Goal: Task Accomplishment & Management: Use online tool/utility

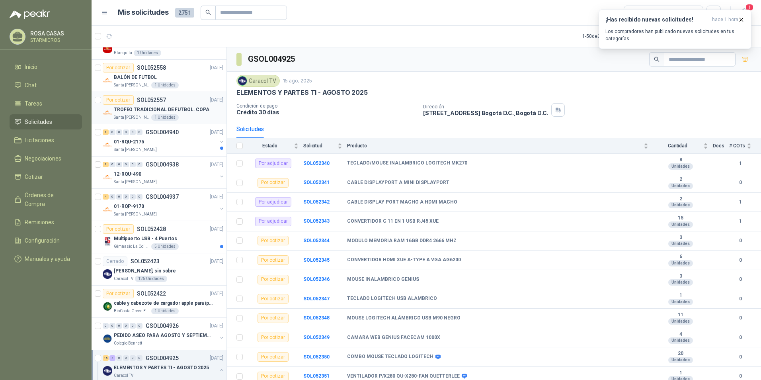
scroll to position [518, 0]
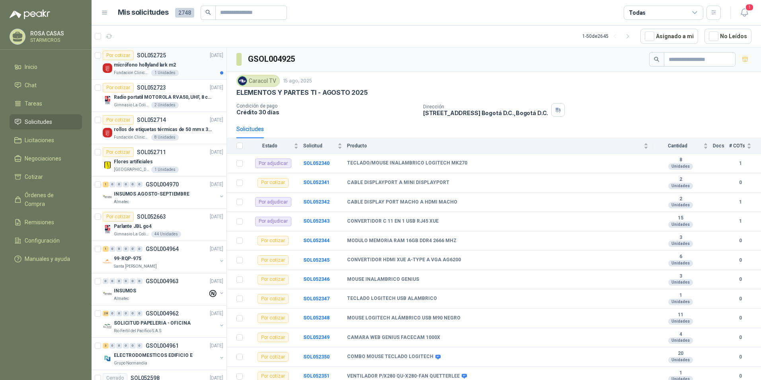
click at [183, 63] on div "micrófono hollyland lark m2" at bounding box center [168, 65] width 109 height 10
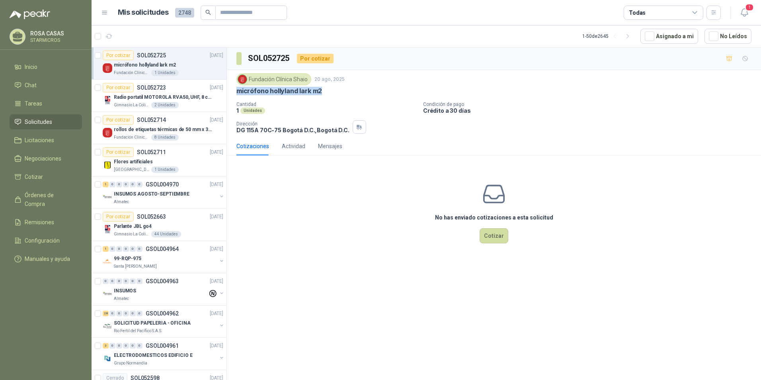
drag, startPoint x: 326, startPoint y: 93, endPoint x: 238, endPoint y: 92, distance: 88.4
click at [238, 92] on div "micrófono hollyland lark m2" at bounding box center [493, 91] width 515 height 8
copy p "micrófono hollyland lark m2"
click at [328, 95] on div "micrófono hollyland lark m2" at bounding box center [493, 91] width 515 height 8
drag, startPoint x: 324, startPoint y: 92, endPoint x: 235, endPoint y: 91, distance: 89.2
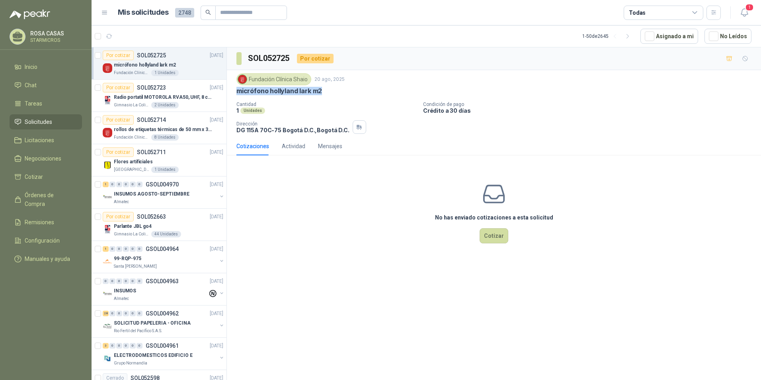
click at [235, 91] on div "Fundación Clínica Shaio 20 ago, 2025 micrófono hollyland lark m2 Cantidad 1 Uni…" at bounding box center [494, 103] width 534 height 67
copy p "micrófono hollyland lark m2"
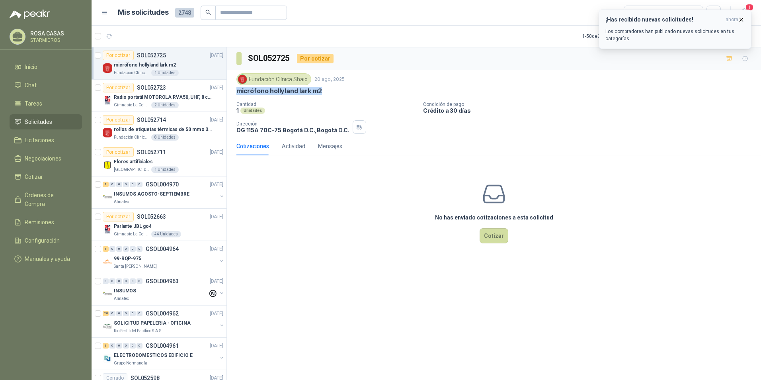
click at [670, 31] on p "Los compradores han publicado nuevas solicitudes en tus categorías." at bounding box center [675, 35] width 139 height 14
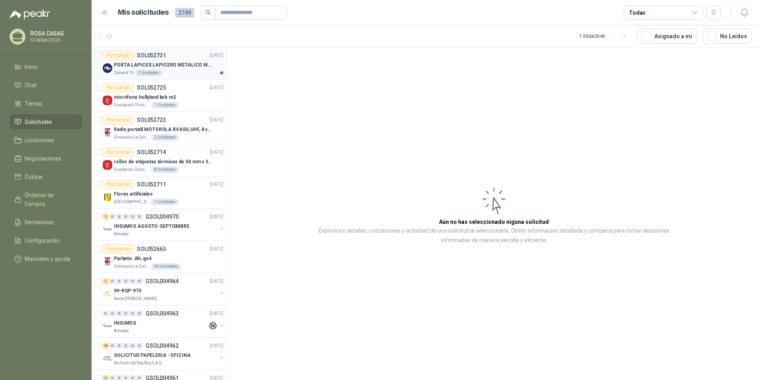
click at [186, 73] on div "Caracol TV 2 Unidades" at bounding box center [168, 73] width 109 height 6
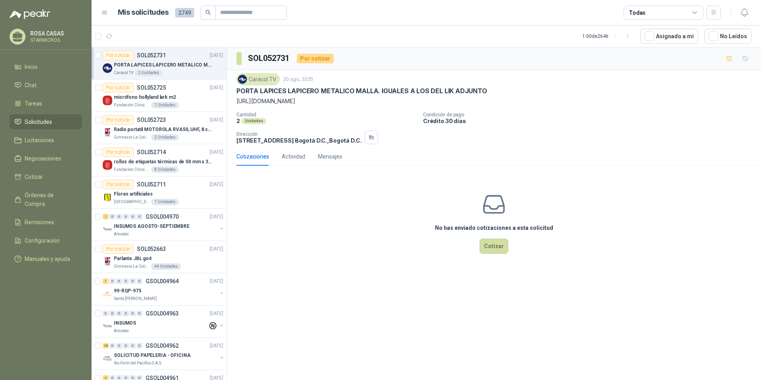
drag, startPoint x: 598, startPoint y: 100, endPoint x: 234, endPoint y: 107, distance: 363.6
click at [234, 107] on div "Caracol TV 20 ago, 2025 PORTA LAPICES LAPICERO METALICO MALLA. IGUALES A LOS DE…" at bounding box center [494, 108] width 534 height 77
copy p "https://www.mercadolibre.com.co/porta-lapices-lapicero-metalico-malla-para-uso-…"
drag, startPoint x: 166, startPoint y: 93, endPoint x: 174, endPoint y: 93, distance: 8.0
click at [166, 94] on p "micrófono hollyland lark m2" at bounding box center [145, 98] width 62 height 8
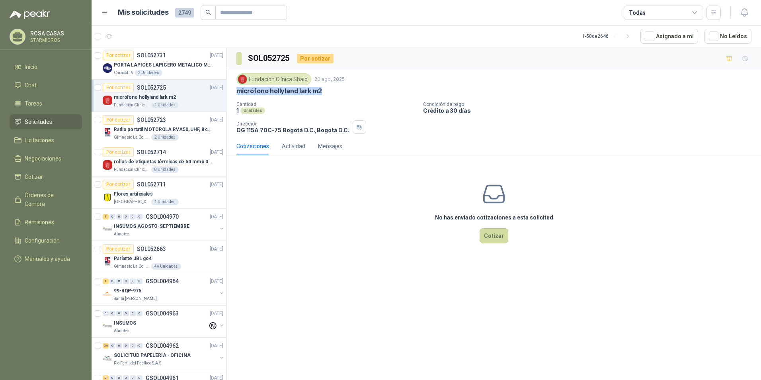
drag, startPoint x: 323, startPoint y: 92, endPoint x: 233, endPoint y: 93, distance: 90.4
click at [233, 93] on div "Fundación Clínica Shaio 20 ago, 2025 micrófono hollyland lark m2 Cantidad 1 Uni…" at bounding box center [494, 103] width 534 height 67
copy p "micrófono hollyland lark m2"
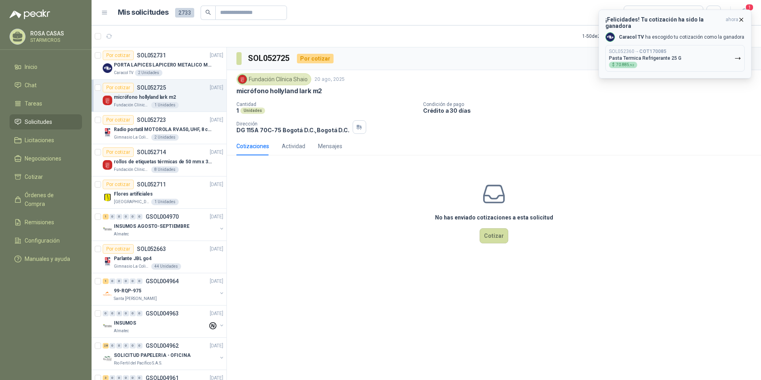
click at [675, 23] on div "¡Felicidades! Tu cotización ha sido la ganadora ahora Caracol TV ha escogido tu…" at bounding box center [675, 43] width 139 height 55
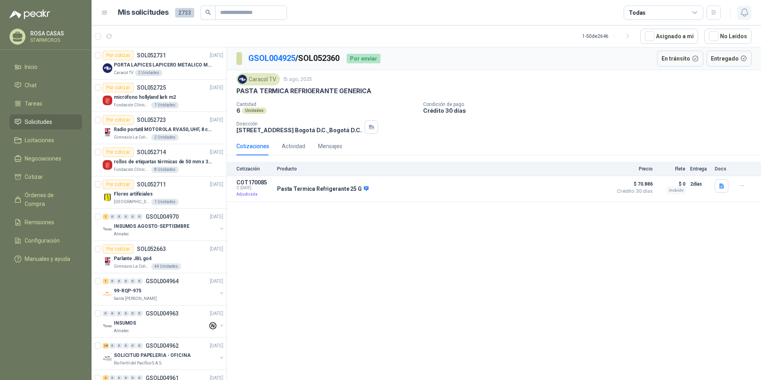
click at [743, 11] on icon "button" at bounding box center [745, 13] width 10 height 10
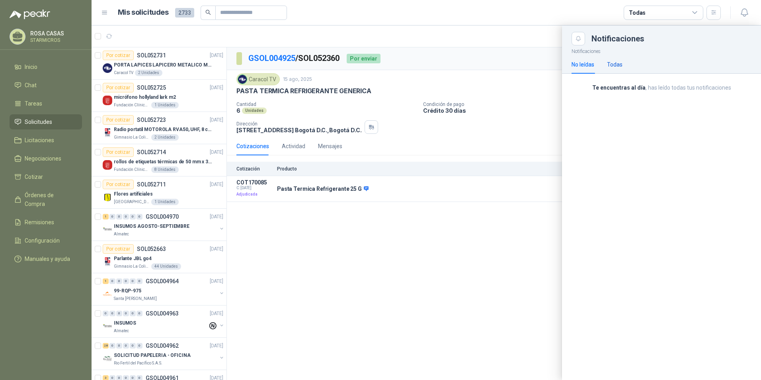
click at [615, 62] on div "Todas" at bounding box center [615, 64] width 16 height 9
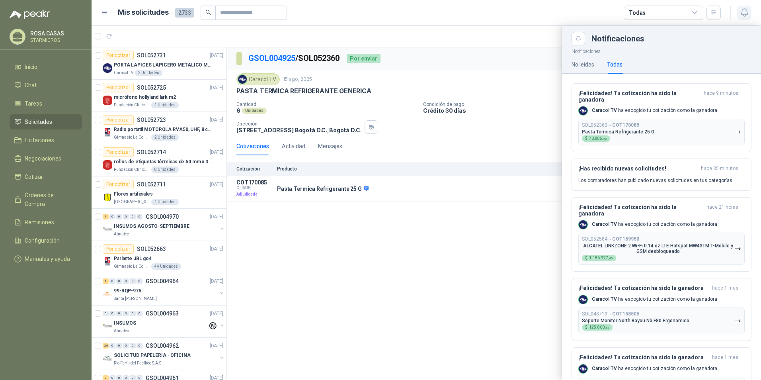
click at [746, 19] on button "button" at bounding box center [744, 13] width 14 height 14
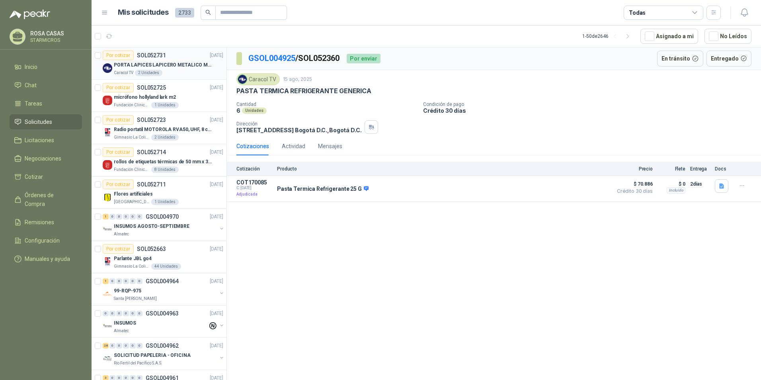
click at [206, 75] on div "Caracol TV 2 Unidades" at bounding box center [168, 73] width 109 height 6
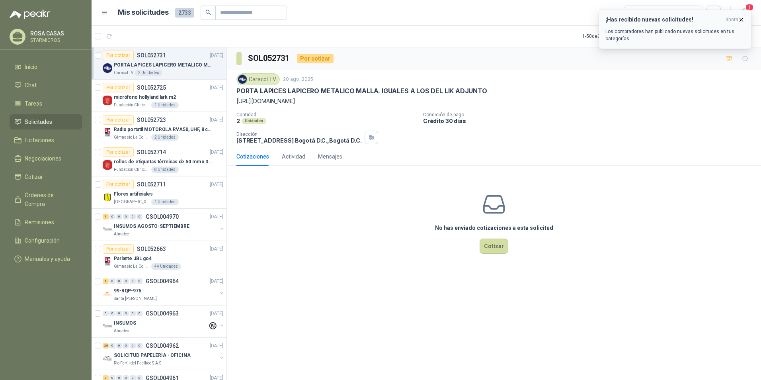
click at [635, 34] on p "Los compradores han publicado nuevas solicitudes en tus categorías." at bounding box center [675, 35] width 139 height 14
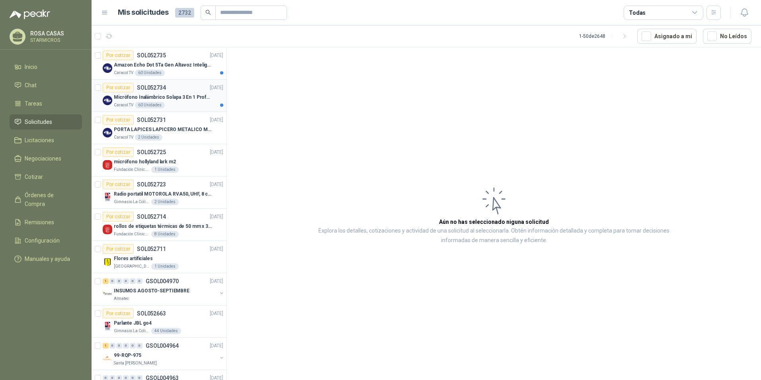
click at [182, 97] on p "Micrófono Inalámbrico Solapa 3 En 1 Profesional F11-2 X2" at bounding box center [163, 98] width 99 height 8
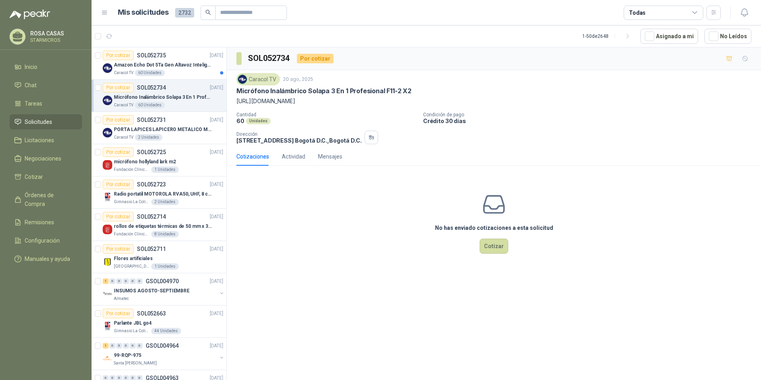
drag, startPoint x: 297, startPoint y: 102, endPoint x: 236, endPoint y: 102, distance: 60.1
click at [236, 102] on p "https://shre.ink/tMd4" at bounding box center [493, 101] width 515 height 9
copy p "https://shre.ink/tMd4"
click at [310, 84] on div "Caracol TV 20 ago, 2025" at bounding box center [493, 79] width 515 height 12
drag, startPoint x: 421, startPoint y: 92, endPoint x: 250, endPoint y: 94, distance: 170.4
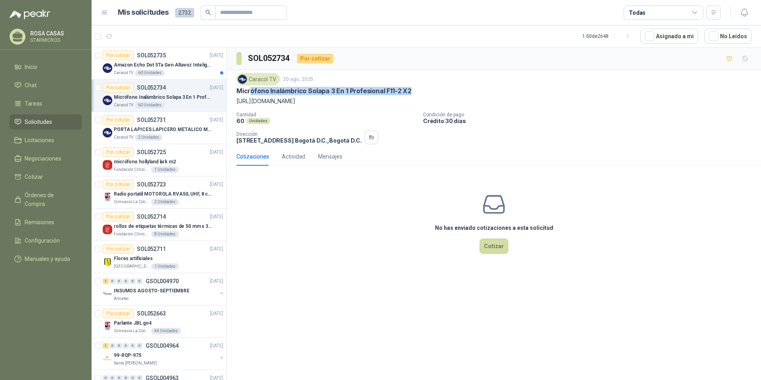
click at [250, 94] on div "Micrófono Inalámbrico Solapa 3 En 1 Profesional F11-2 X2" at bounding box center [493, 91] width 515 height 8
drag, startPoint x: 250, startPoint y: 94, endPoint x: 358, endPoint y: 127, distance: 111.8
click at [358, 127] on div "Cantidad 60 Unidades Condición de pago Crédito 30 días Dirección CALLE 103 No.6…" at bounding box center [493, 128] width 515 height 32
drag, startPoint x: 236, startPoint y: 93, endPoint x: 409, endPoint y: 87, distance: 172.9
click at [409, 87] on div "Micrófono Inalámbrico Solapa 3 En 1 Profesional F11-2 X2" at bounding box center [493, 91] width 515 height 8
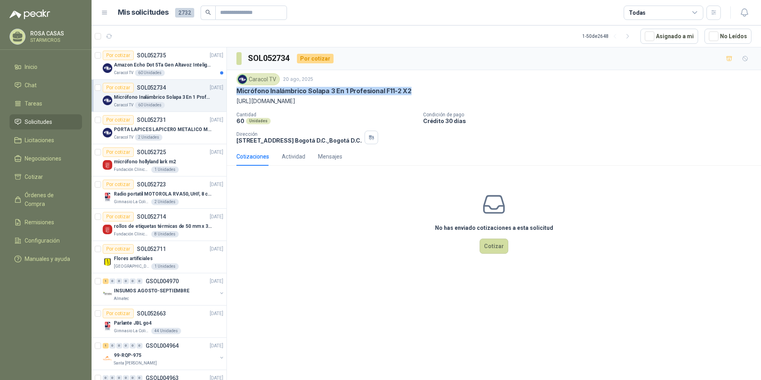
copy p "Micrófono Inalámbrico Solapa 3 En 1 Profesional F11-2 X2"
click at [273, 219] on div "No has enviado cotizaciones a esta solicitud Cotizar" at bounding box center [494, 223] width 534 height 102
click at [183, 57] on div "Por cotizar SOL052735 20/08/25" at bounding box center [163, 56] width 121 height 10
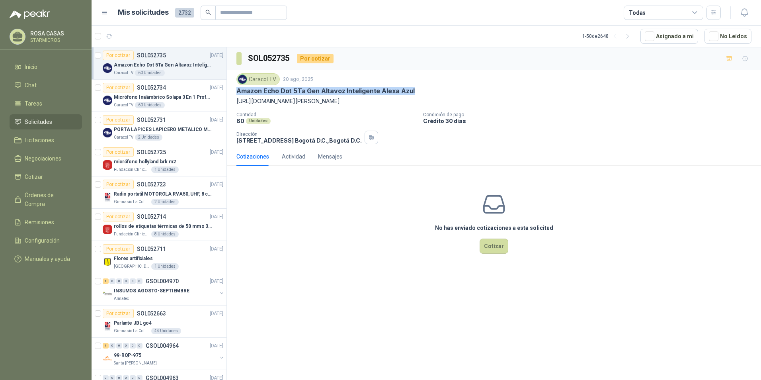
drag, startPoint x: 409, startPoint y: 90, endPoint x: 234, endPoint y: 90, distance: 174.4
click at [234, 90] on div "Caracol TV 20 ago, 2025 Amazon Echo Dot 5Ta Gen Altavoz Inteligente Alexa Azul …" at bounding box center [494, 108] width 534 height 77
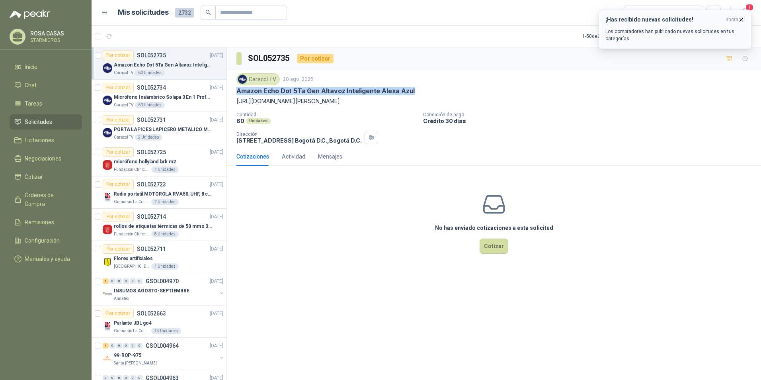
click at [636, 30] on p "Los compradores han publicado nuevas solicitudes en tus categorías." at bounding box center [675, 35] width 139 height 14
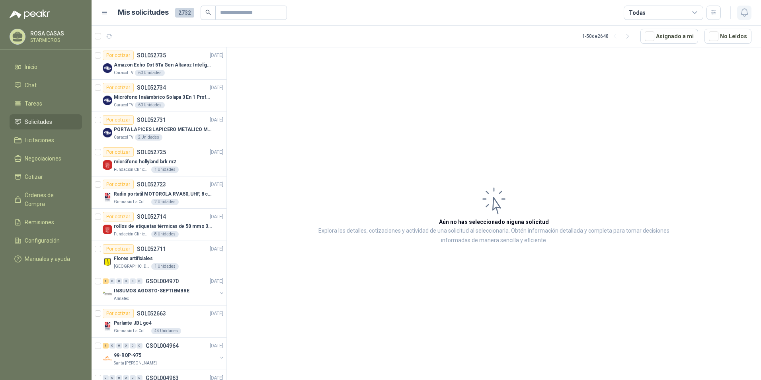
click at [738, 12] on button "button" at bounding box center [744, 13] width 14 height 14
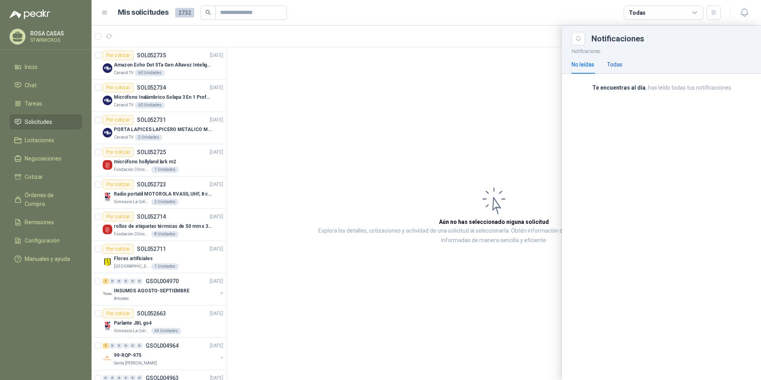
click at [617, 64] on div "Todas" at bounding box center [615, 64] width 16 height 9
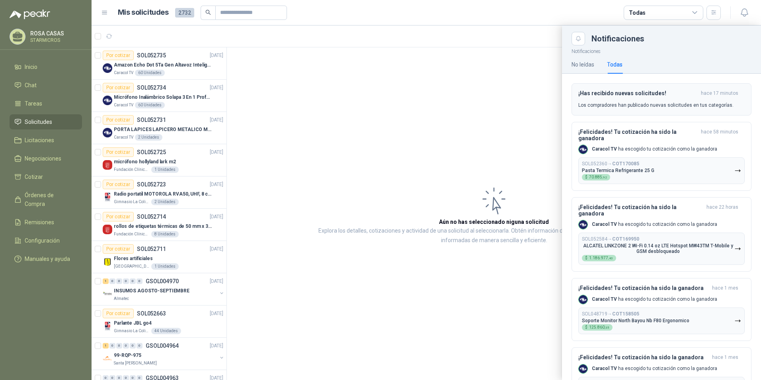
click at [680, 103] on p "Los compradores han publicado nuevas solicitudes en tus categorías." at bounding box center [655, 105] width 155 height 7
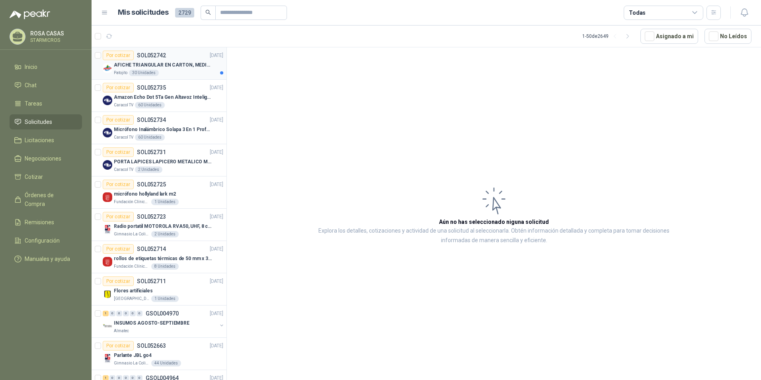
click at [188, 67] on p "AFICHE TRIANGULAR EN CARTON, MEDIDAS 30 CM X 45 CM" at bounding box center [163, 65] width 99 height 8
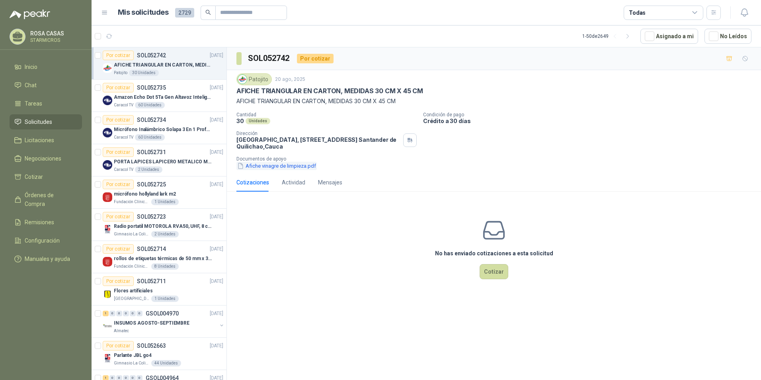
click at [256, 167] on button "Afiche vinagre de limpieza.pdf" at bounding box center [276, 166] width 80 height 8
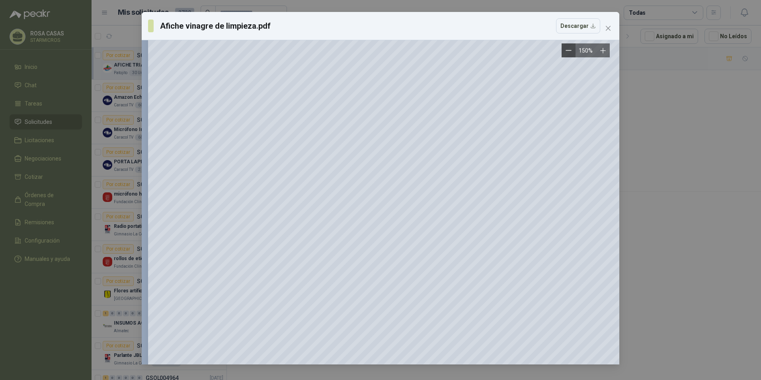
scroll to position [782, 0]
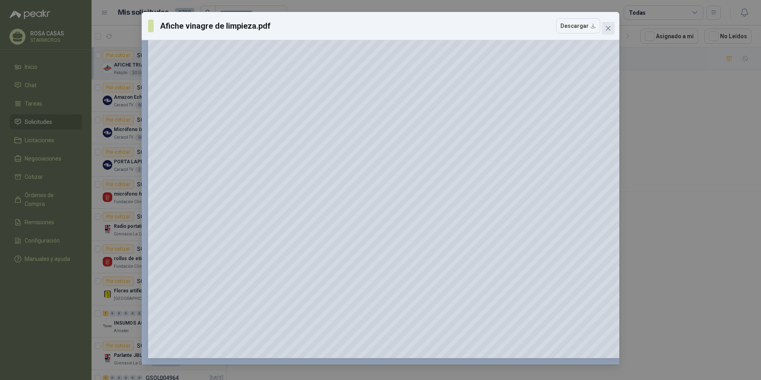
click at [610, 32] on button "Close" at bounding box center [608, 28] width 13 height 13
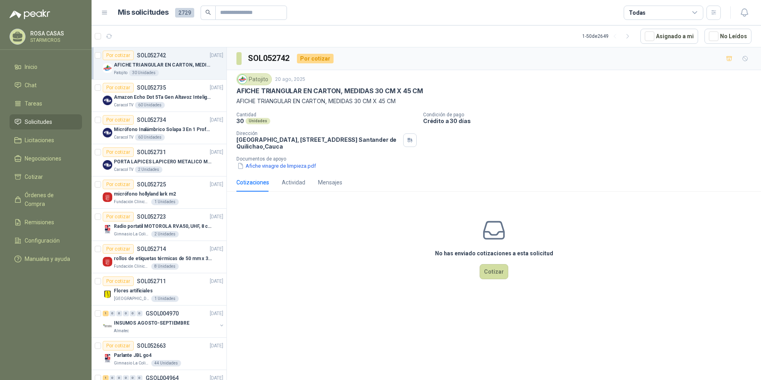
drag, startPoint x: 385, startPoint y: 379, endPoint x: 385, endPoint y: 385, distance: 6.8
click at [385, 379] on html "ROSA CASAS STARMICROS Inicio Chat Tareas Solicitudes Licitaciones Negociaciones…" at bounding box center [380, 190] width 761 height 380
click at [184, 104] on div "Caracol TV 60 Unidades" at bounding box center [168, 105] width 109 height 6
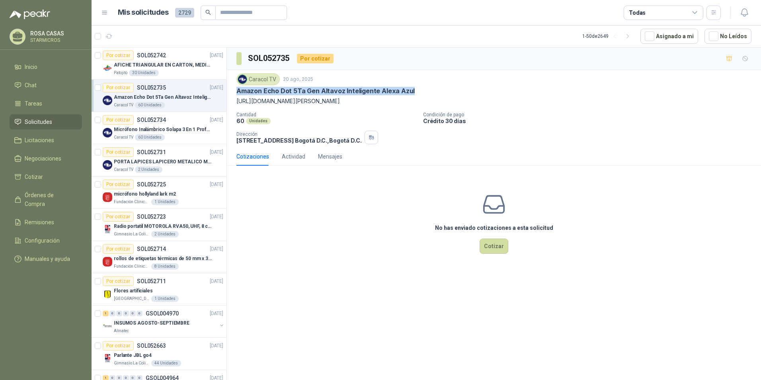
drag, startPoint x: 236, startPoint y: 90, endPoint x: 422, endPoint y: 95, distance: 185.6
click at [422, 95] on div "Caracol TV 20 ago, 2025 Amazon Echo Dot 5Ta Gen Altavoz Inteligente Alexa Azul …" at bounding box center [494, 108] width 534 height 77
copy p "Amazon Echo Dot 5Ta Gen Altavoz Inteligente Alexa Azul"
drag, startPoint x: 234, startPoint y: 101, endPoint x: 625, endPoint y: 96, distance: 391.8
click at [625, 96] on div "Caracol TV 20 ago, 2025 Amazon Echo Dot 5Ta Gen Altavoz Inteligente Alexa Azul …" at bounding box center [494, 108] width 534 height 77
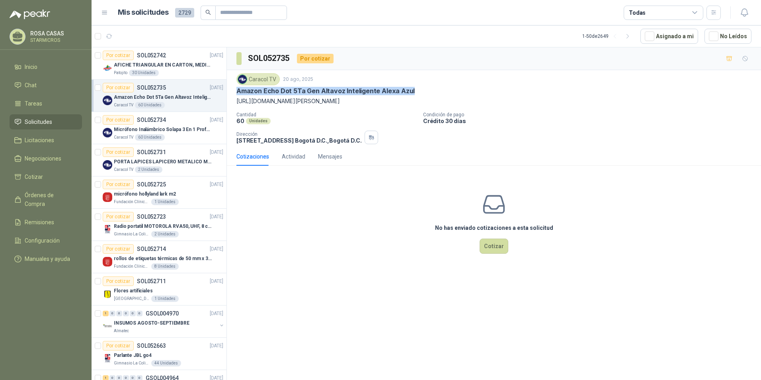
copy p "https://homecenter.falabella.com.co/homecenter-co/product/119417193/Amazon-Echo…"
click at [412, 85] on div "Caracol TV 20 ago, 2025" at bounding box center [493, 79] width 515 height 12
drag, startPoint x: 408, startPoint y: 88, endPoint x: 238, endPoint y: 92, distance: 170.8
click at [238, 92] on div "Amazon Echo Dot 5Ta Gen Altavoz Inteligente Alexa Azul" at bounding box center [493, 91] width 515 height 8
copy p "Amazon Echo Dot 5Ta Gen Altavoz Inteligente Alexa Azul"
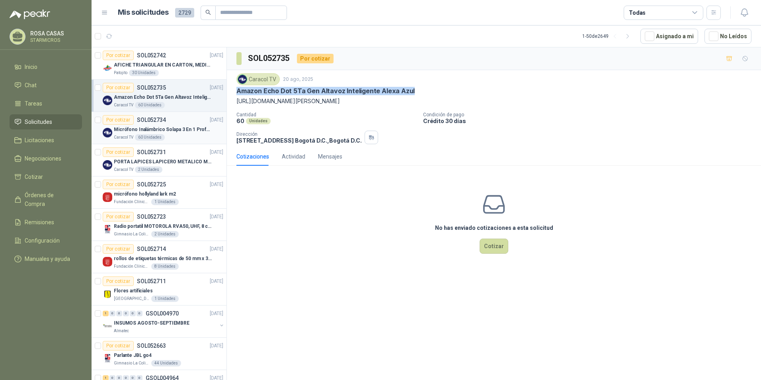
click at [172, 137] on div "Caracol TV 60 Unidades" at bounding box center [168, 137] width 109 height 6
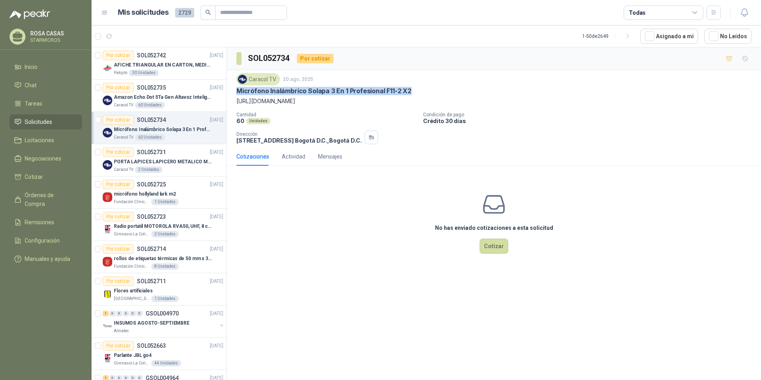
drag, startPoint x: 235, startPoint y: 91, endPoint x: 409, endPoint y: 90, distance: 174.0
click at [409, 90] on div "Caracol TV 20 ago, 2025 Micrófono Inalámbrico Solapa 3 En 1 Profesional F11-2 X…" at bounding box center [494, 108] width 534 height 77
copy p "Micrófono Inalámbrico Solapa 3 En 1 Profesional F11-2 X2"
click at [176, 189] on div "Por cotizar SOL052725 20/08/25" at bounding box center [163, 185] width 121 height 10
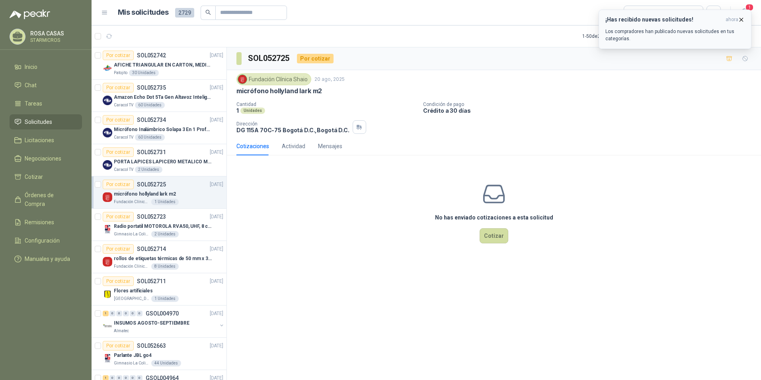
click at [650, 23] on div "¡Has recibido nuevas solicitudes! ahora Los compradores han publicado nuevas so…" at bounding box center [675, 29] width 139 height 26
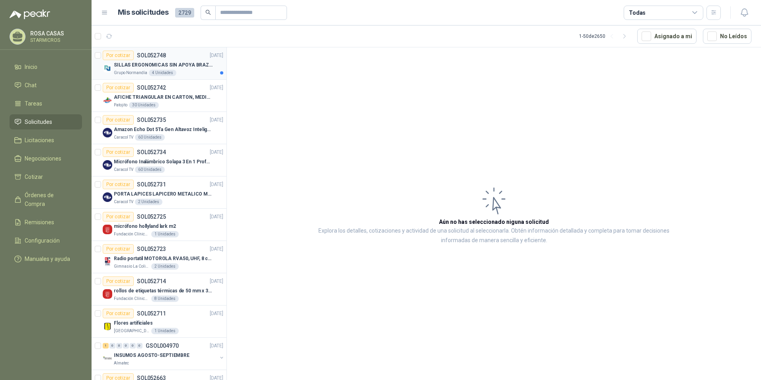
click at [183, 64] on p "SILLAS ERGONOMICAS SIN APOYA BRAZOS" at bounding box center [163, 65] width 99 height 8
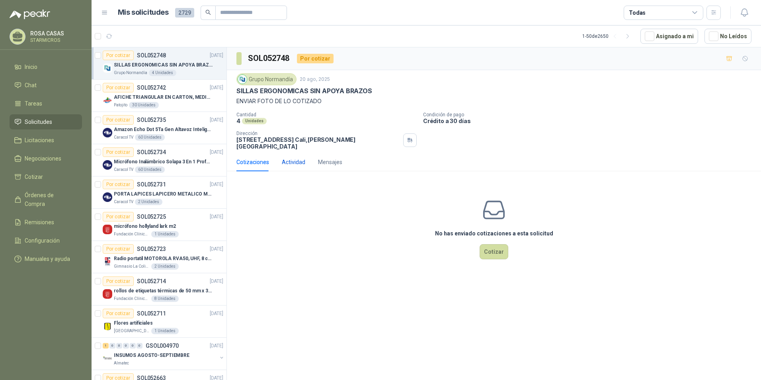
click at [295, 158] on div "Actividad" at bounding box center [293, 162] width 23 height 9
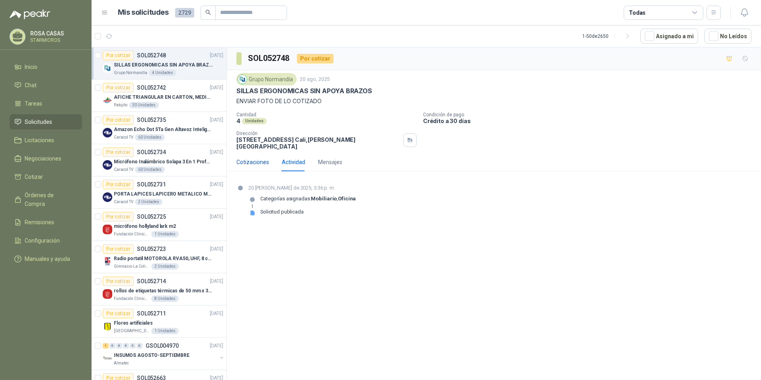
click at [259, 158] on div "Cotizaciones" at bounding box center [252, 162] width 33 height 9
